Goal: Task Accomplishment & Management: Use online tool/utility

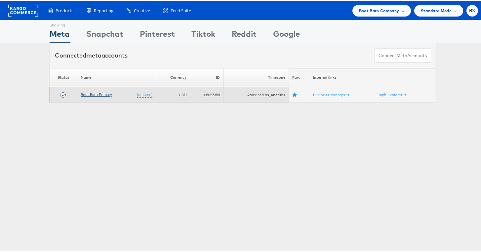
click at [98, 93] on link "Boot Barn Primary" at bounding box center [96, 93] width 31 height 5
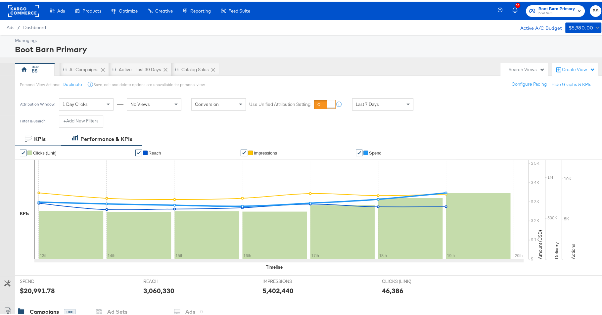
click at [33, 138] on div "KPIs" at bounding box center [35, 138] width 21 height 8
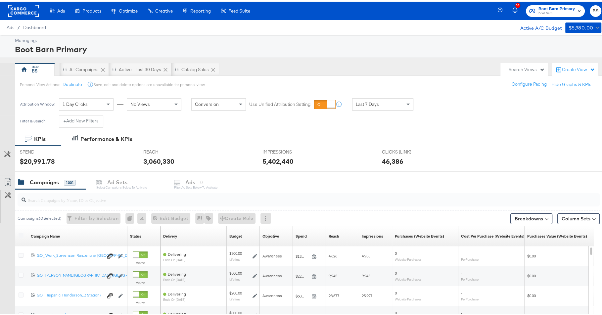
click at [370, 97] on div "Last 7 Days" at bounding box center [382, 102] width 61 height 11
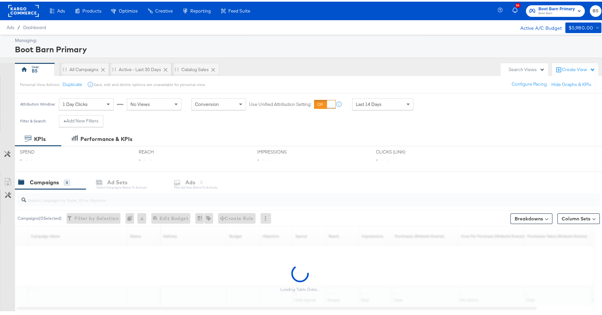
click at [372, 129] on div "Filter & Search: + Add New Filters" at bounding box center [304, 121] width 608 height 17
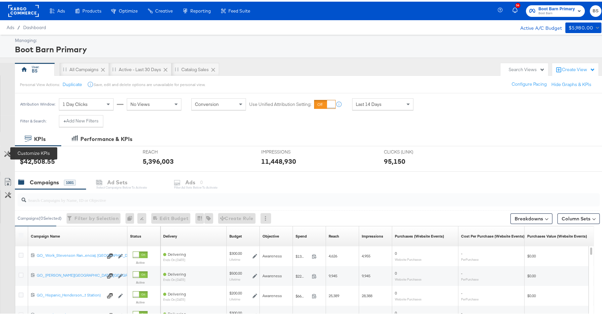
click at [9, 150] on icon at bounding box center [7, 152] width 6 height 6
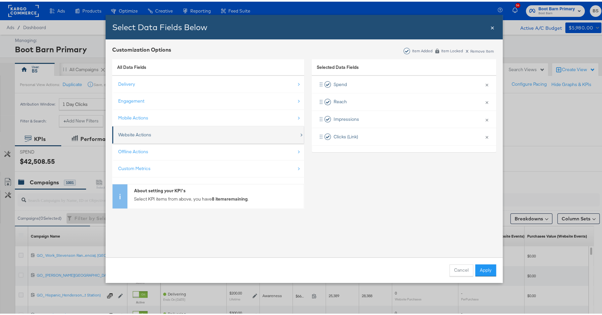
click at [161, 133] on div "Website Actions" at bounding box center [208, 133] width 181 height 14
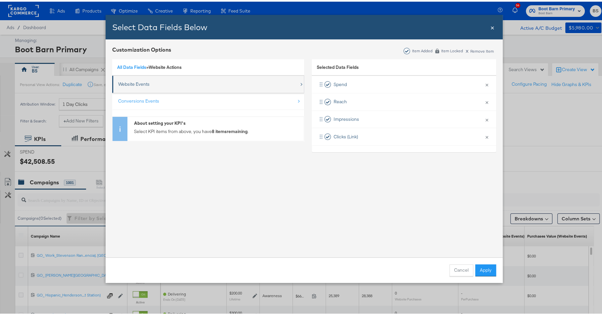
click at [164, 84] on div "Website Events" at bounding box center [208, 83] width 181 height 14
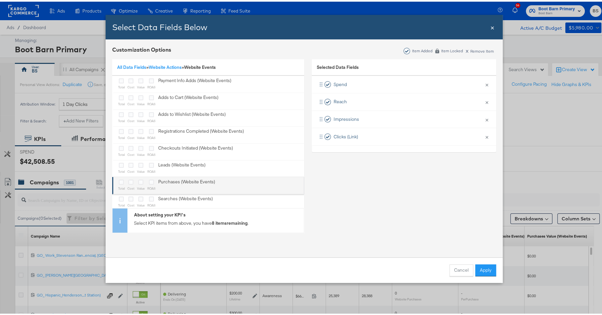
click at [178, 177] on div "Purchases (Website Events)" at bounding box center [186, 184] width 57 height 14
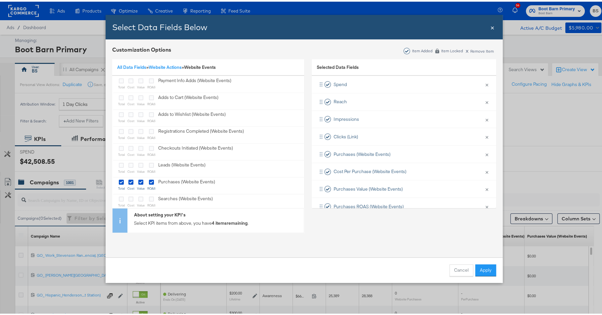
click at [128, 62] on div "All Data Fields » Website Actions » Website Events" at bounding box center [208, 66] width 192 height 17
click at [128, 66] on link "All Data Fields" at bounding box center [131, 66] width 29 height 6
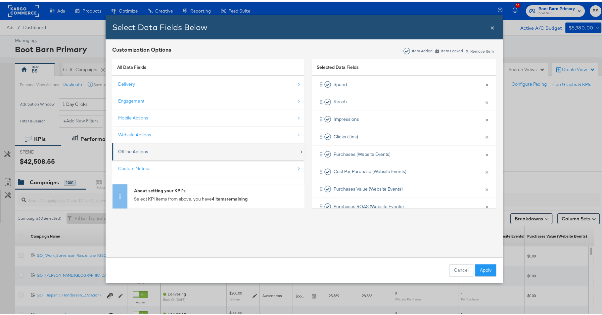
click at [170, 155] on div "Offline Actions" at bounding box center [208, 150] width 181 height 14
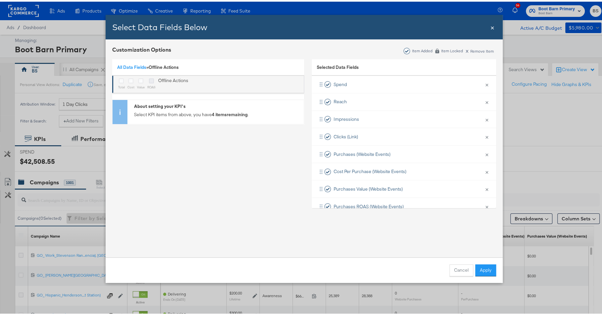
click at [150, 80] on icon "Bulk Add Locations Modal" at bounding box center [151, 79] width 5 height 5
click at [0, 0] on input "Bulk Add Locations Modal" at bounding box center [0, 0] width 0 height 0
click at [139, 81] on icon "Bulk Add Locations Modal" at bounding box center [140, 79] width 5 height 5
click at [0, 0] on input "Bulk Add Locations Modal" at bounding box center [0, 0] width 0 height 0
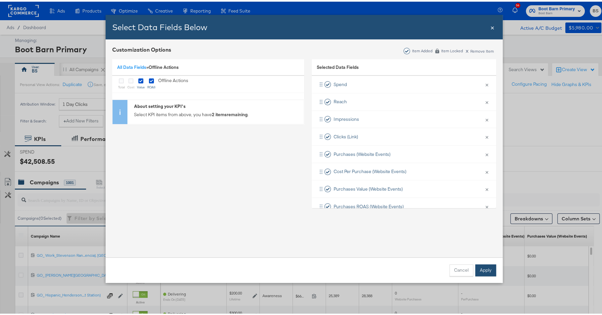
click at [491, 266] on button "Apply" at bounding box center [485, 269] width 21 height 12
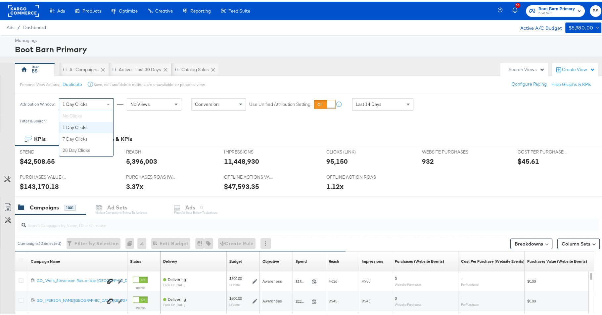
click at [101, 103] on div "1 Day Clicks" at bounding box center [86, 102] width 54 height 11
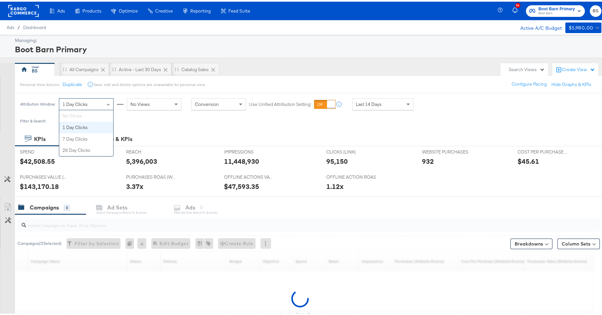
click at [105, 97] on span at bounding box center [109, 102] width 8 height 11
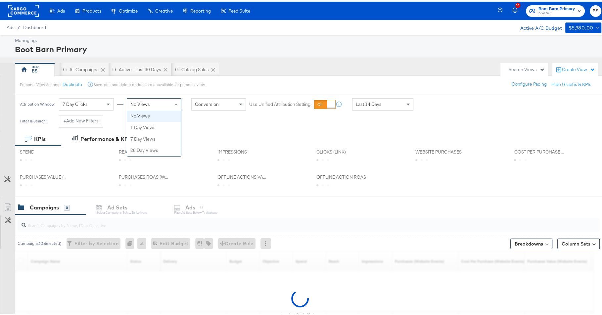
click at [148, 104] on span "No Views" at bounding box center [140, 103] width 20 height 6
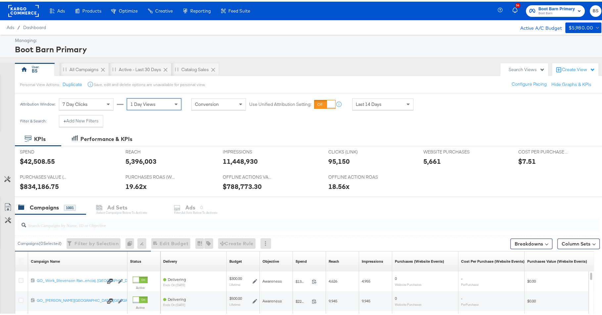
click at [150, 108] on div "1 Day Views" at bounding box center [154, 103] width 55 height 12
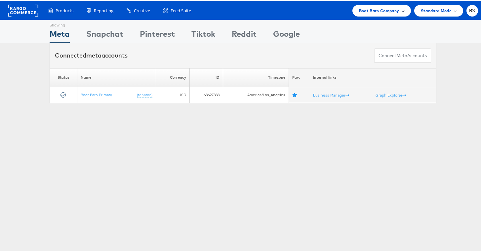
click at [365, 10] on span "Boot Barn Company" at bounding box center [379, 9] width 40 height 7
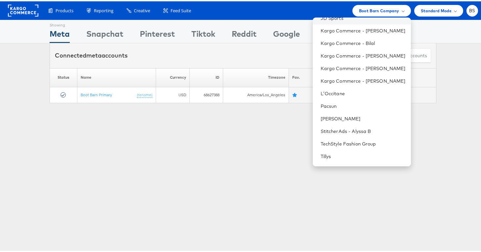
scroll to position [80, 0]
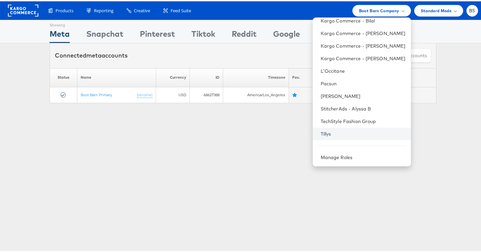
click at [323, 131] on link "Tillys" at bounding box center [363, 132] width 85 height 7
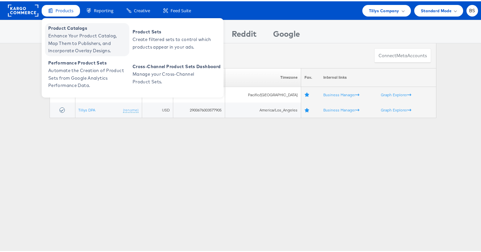
click at [69, 30] on span "Product Catalogs" at bounding box center [87, 27] width 79 height 8
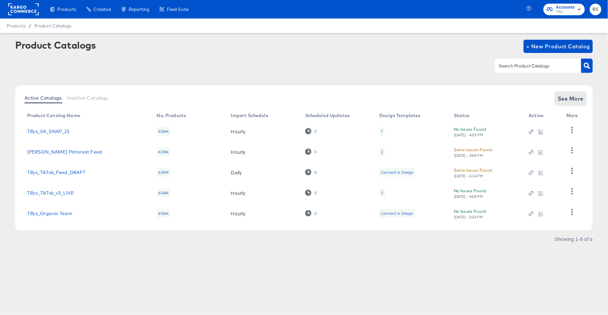
click at [567, 98] on span "See More" at bounding box center [570, 98] width 26 height 9
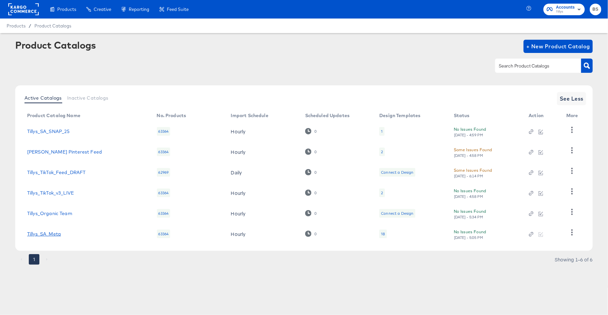
click at [47, 232] on link "Tillys_SA_Meta" at bounding box center [44, 233] width 34 height 5
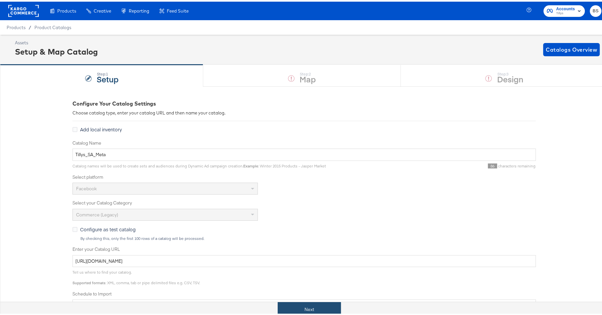
click at [316, 300] on button "Next" at bounding box center [309, 307] width 63 height 15
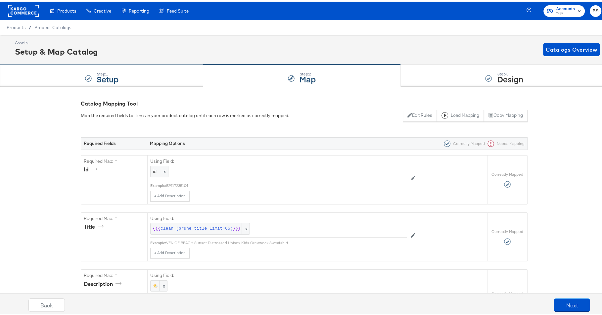
click at [149, 77] on div "Step: 1 Setup" at bounding box center [101, 74] width 203 height 22
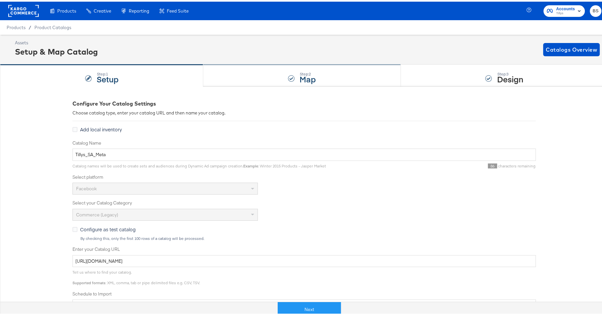
click at [257, 75] on div "Step: 2 Map" at bounding box center [301, 74] width 197 height 22
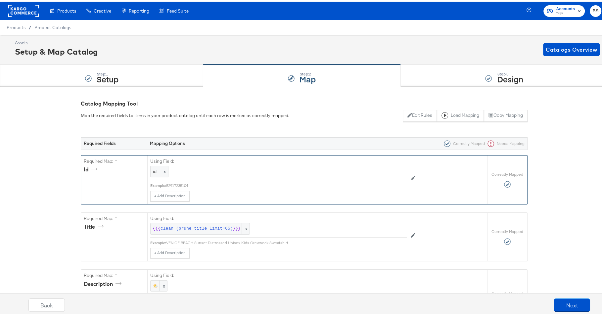
scroll to position [50, 0]
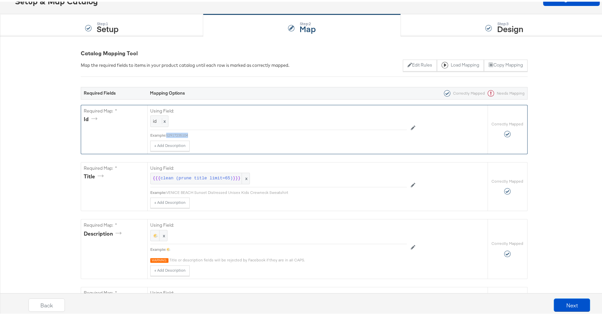
copy div "52917235104"
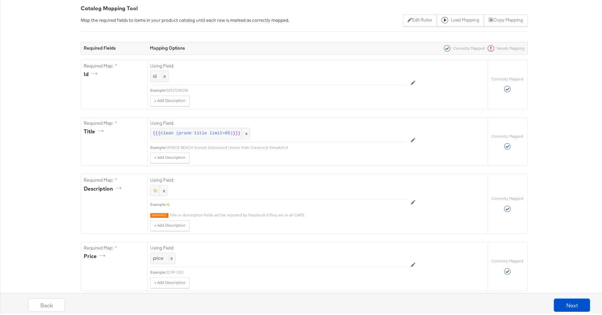
scroll to position [0, 0]
